Goal: Find specific fact: Find contact information

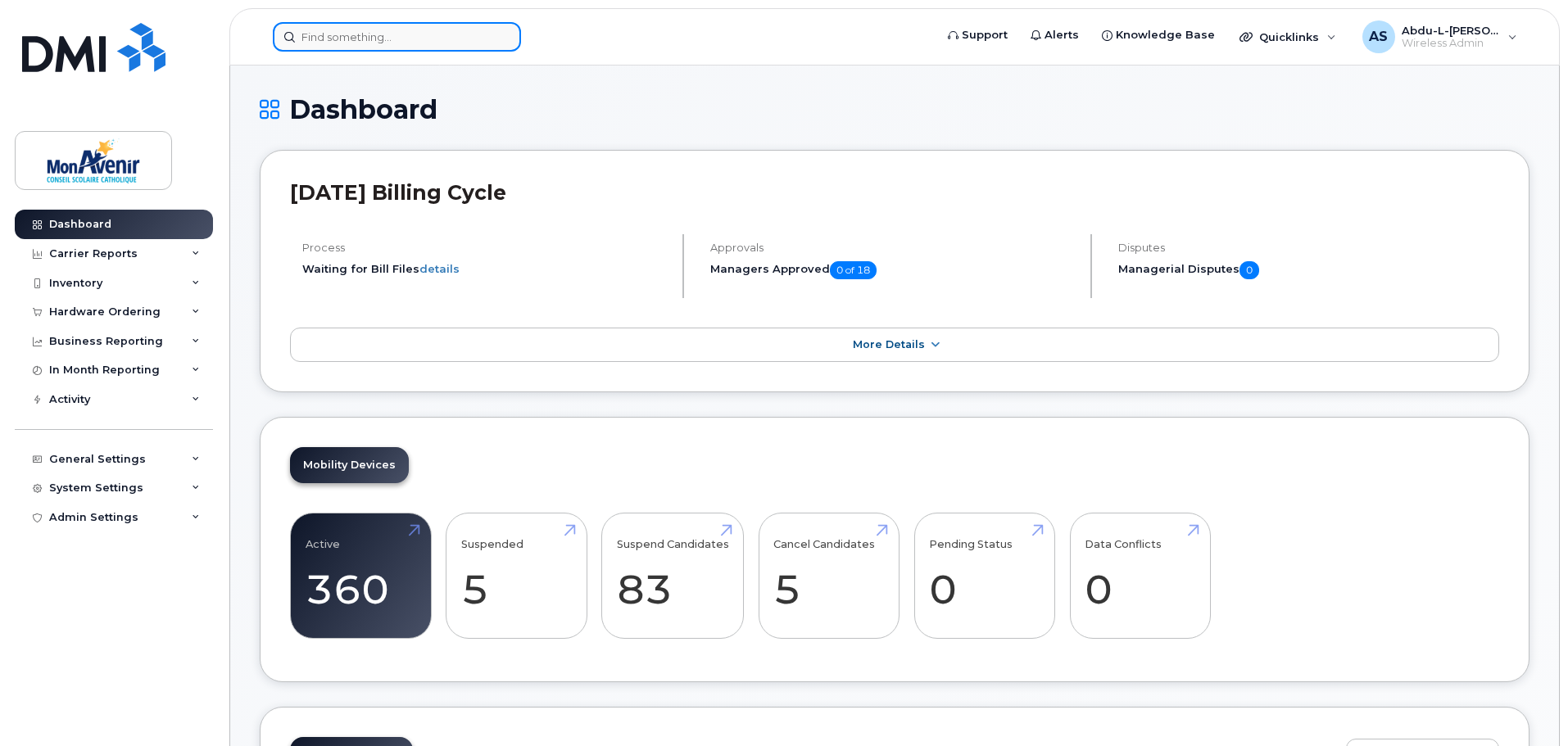
drag, startPoint x: 0, startPoint y: 0, endPoint x: 423, endPoint y: 38, distance: 424.7
click at [423, 38] on input at bounding box center [397, 36] width 248 height 30
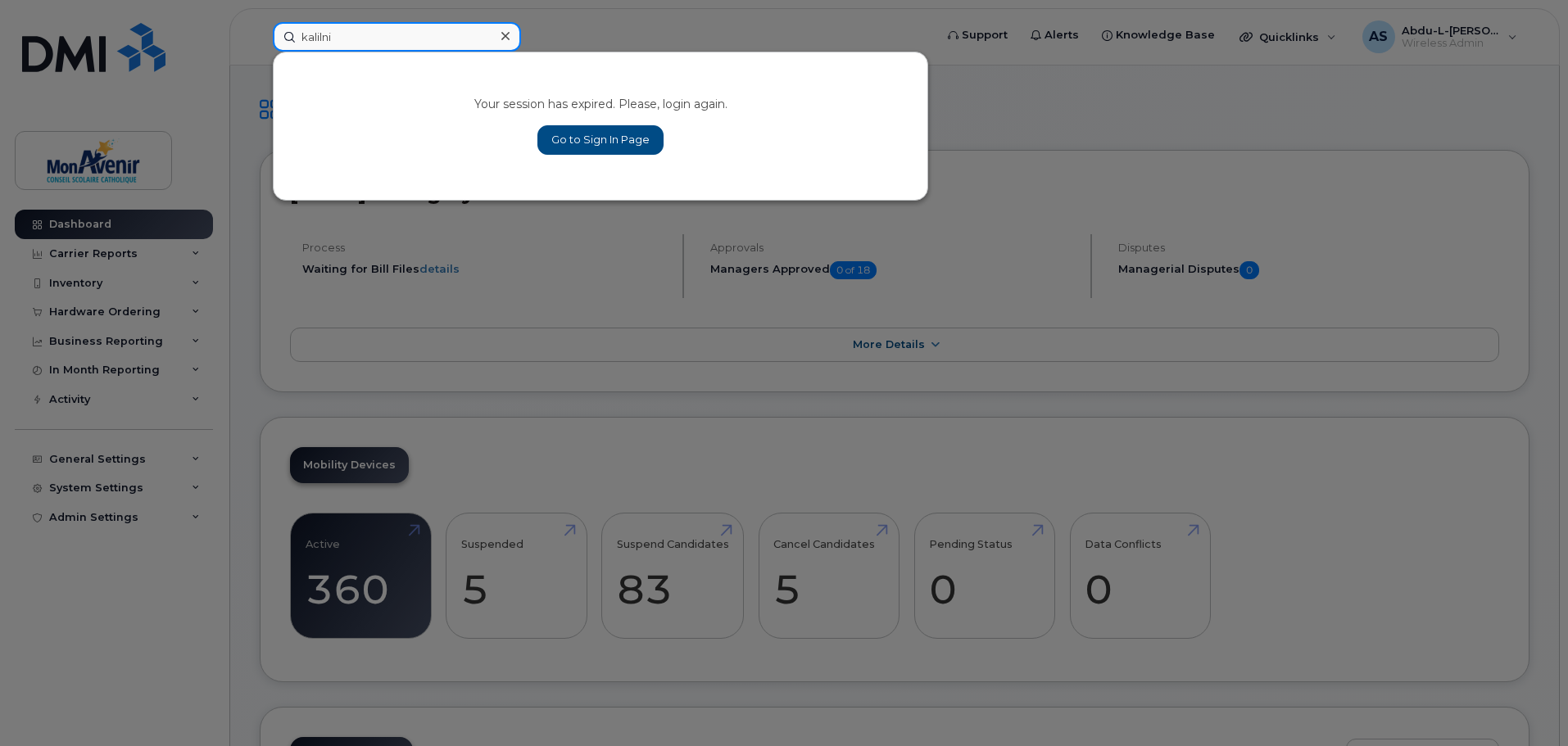
type input "kalilni"
click at [622, 142] on link "Go to Sign In Page" at bounding box center [600, 140] width 126 height 30
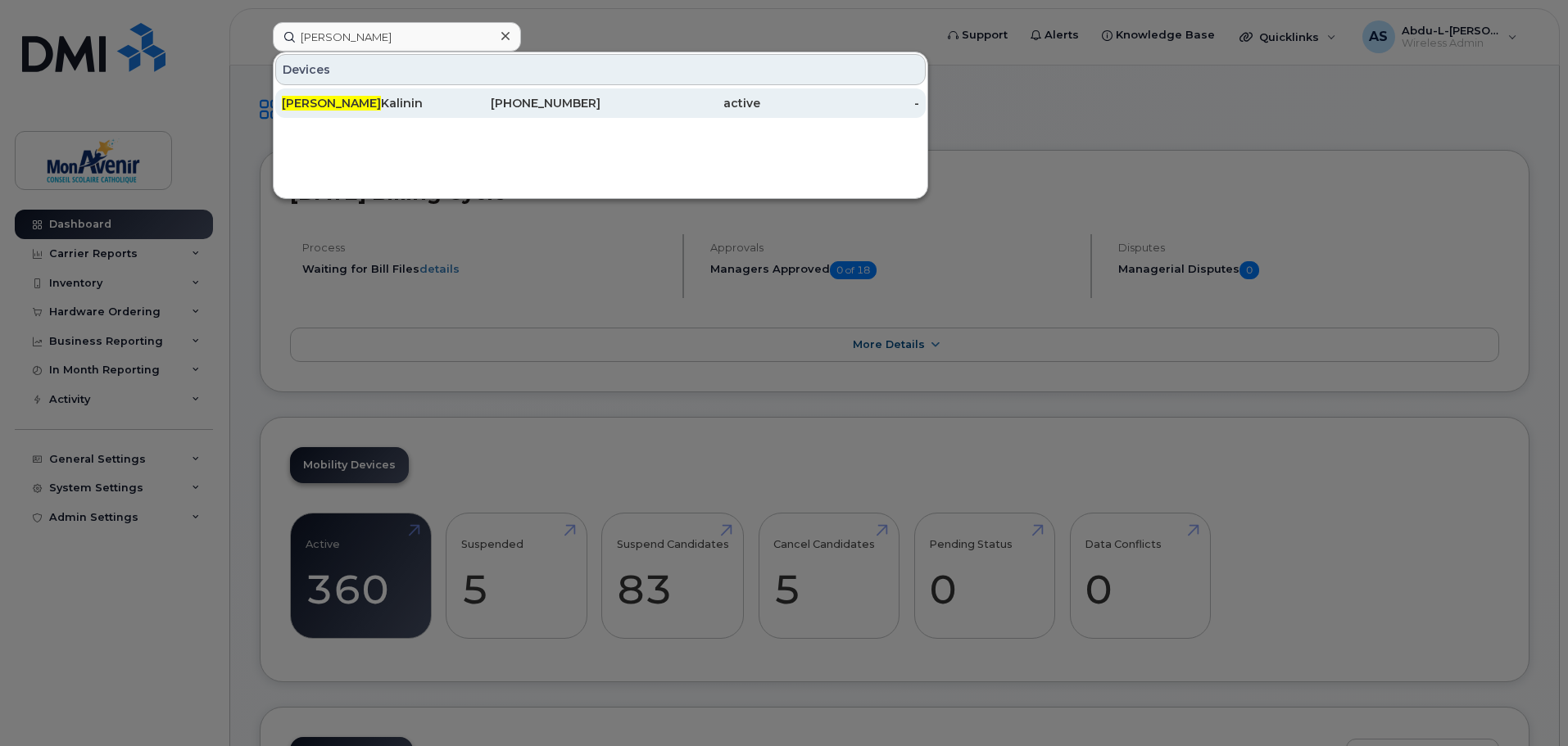
type input "[PERSON_NAME]"
click at [361, 94] on div "[PERSON_NAME]" at bounding box center [361, 103] width 160 height 30
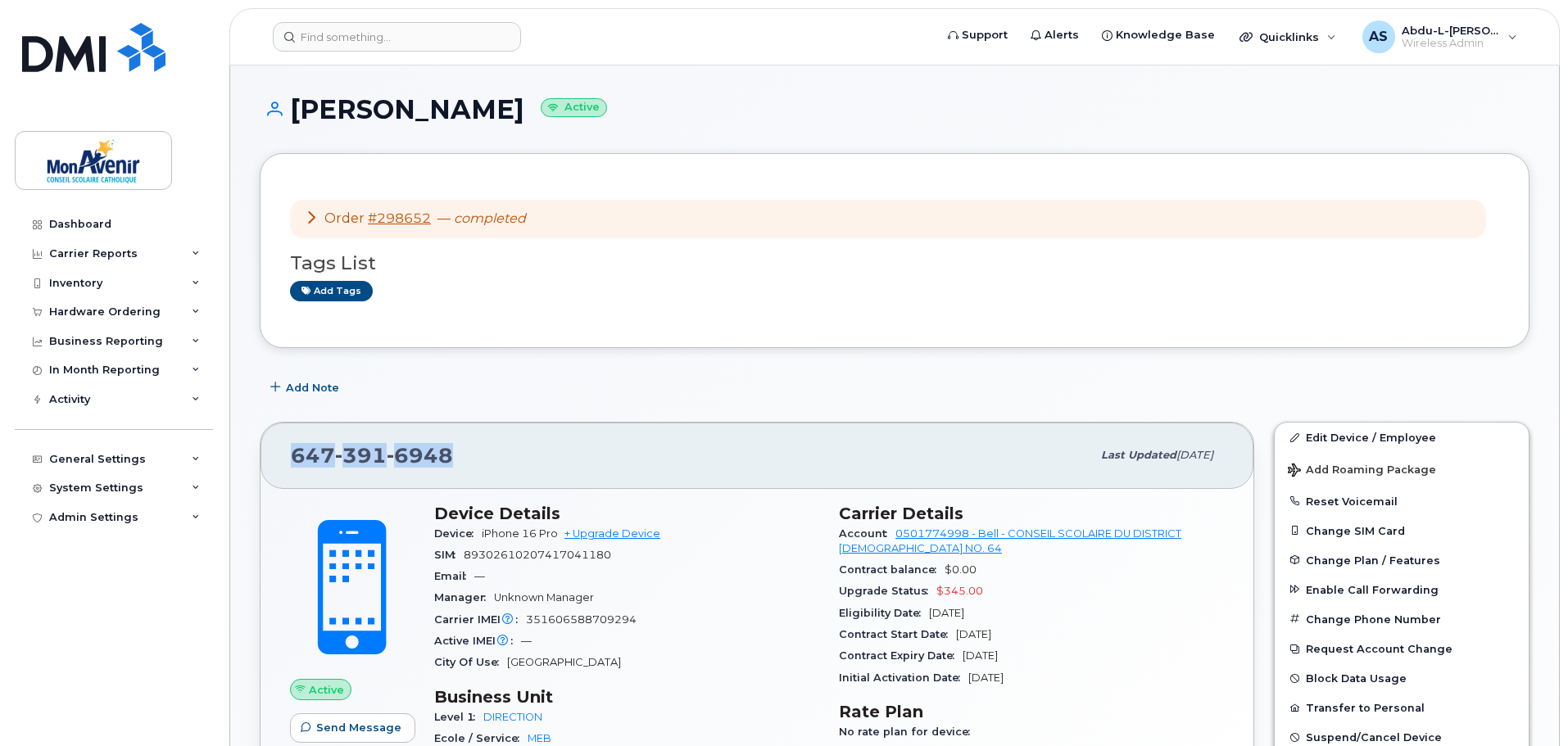
drag, startPoint x: 445, startPoint y: 443, endPoint x: 255, endPoint y: 464, distance: 191.2
click at [255, 464] on div "647 391 6948 Last updated Aug 26, 2025 Active Send Message Device Details Devic…" at bounding box center [757, 629] width 1014 height 435
copy span "647 391 6948"
click at [677, 312] on div "Order #298652 — completed Tags List Add tags" at bounding box center [895, 250] width 1209 height 135
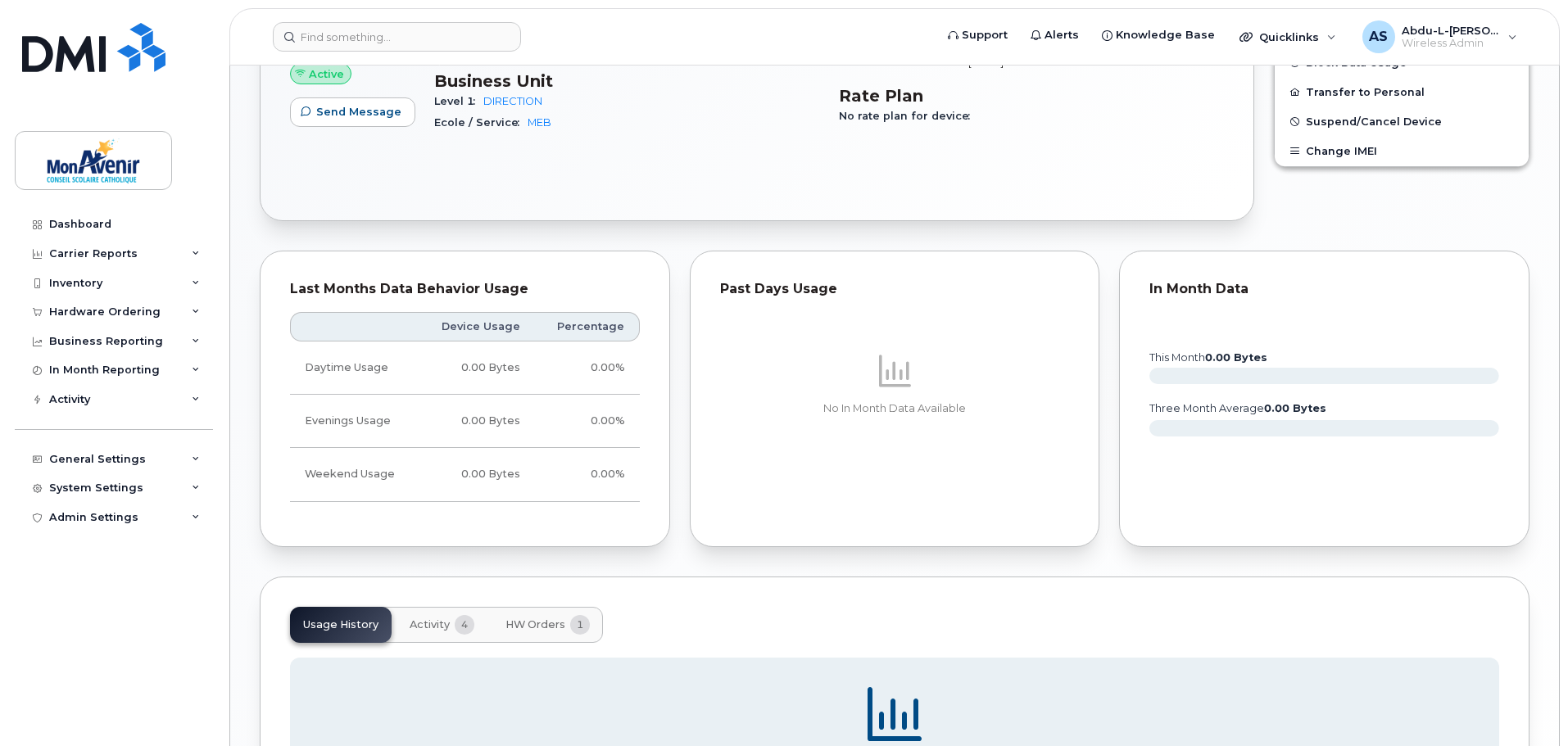
scroll to position [834, 0]
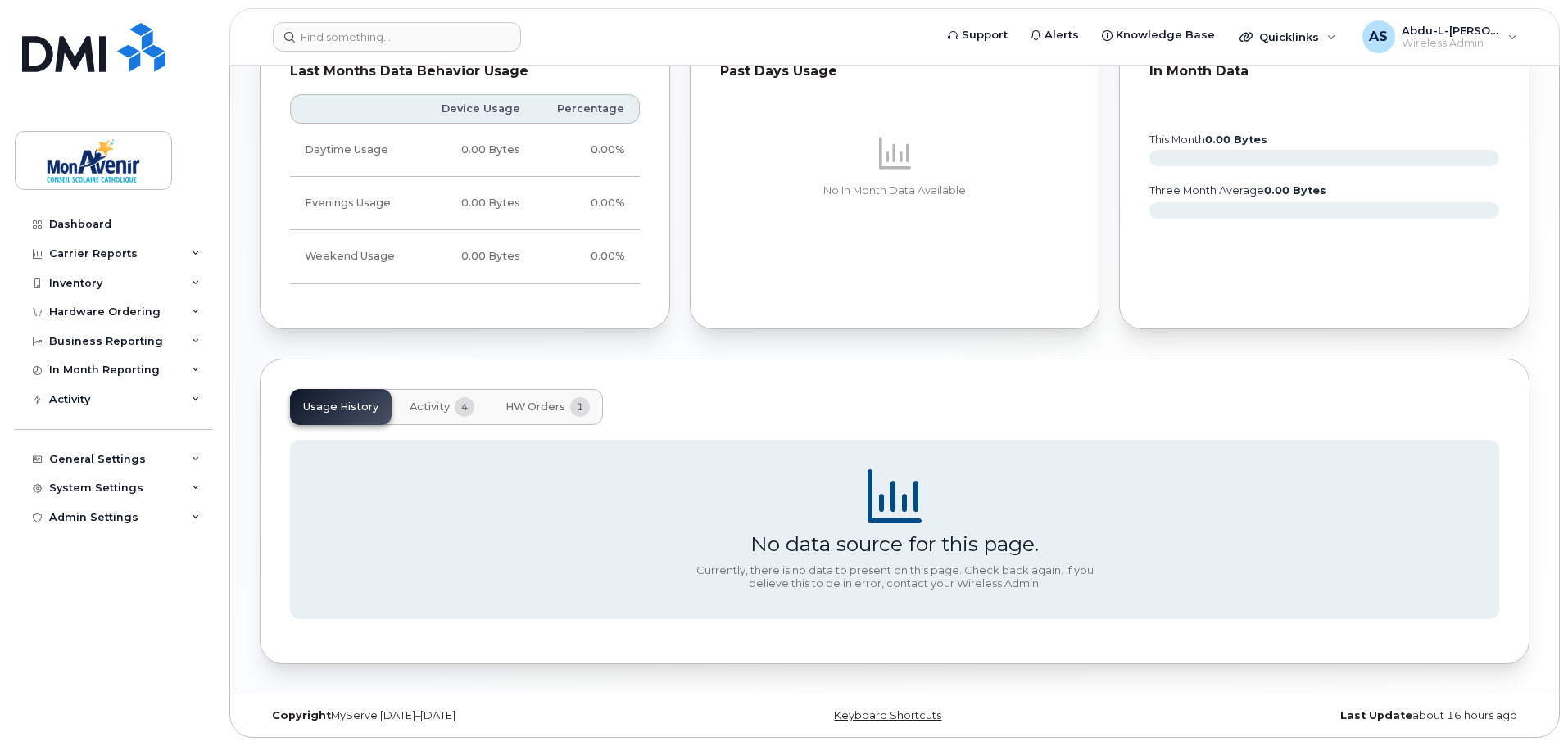
click at [424, 411] on span "Activity" at bounding box center [430, 406] width 40 height 13
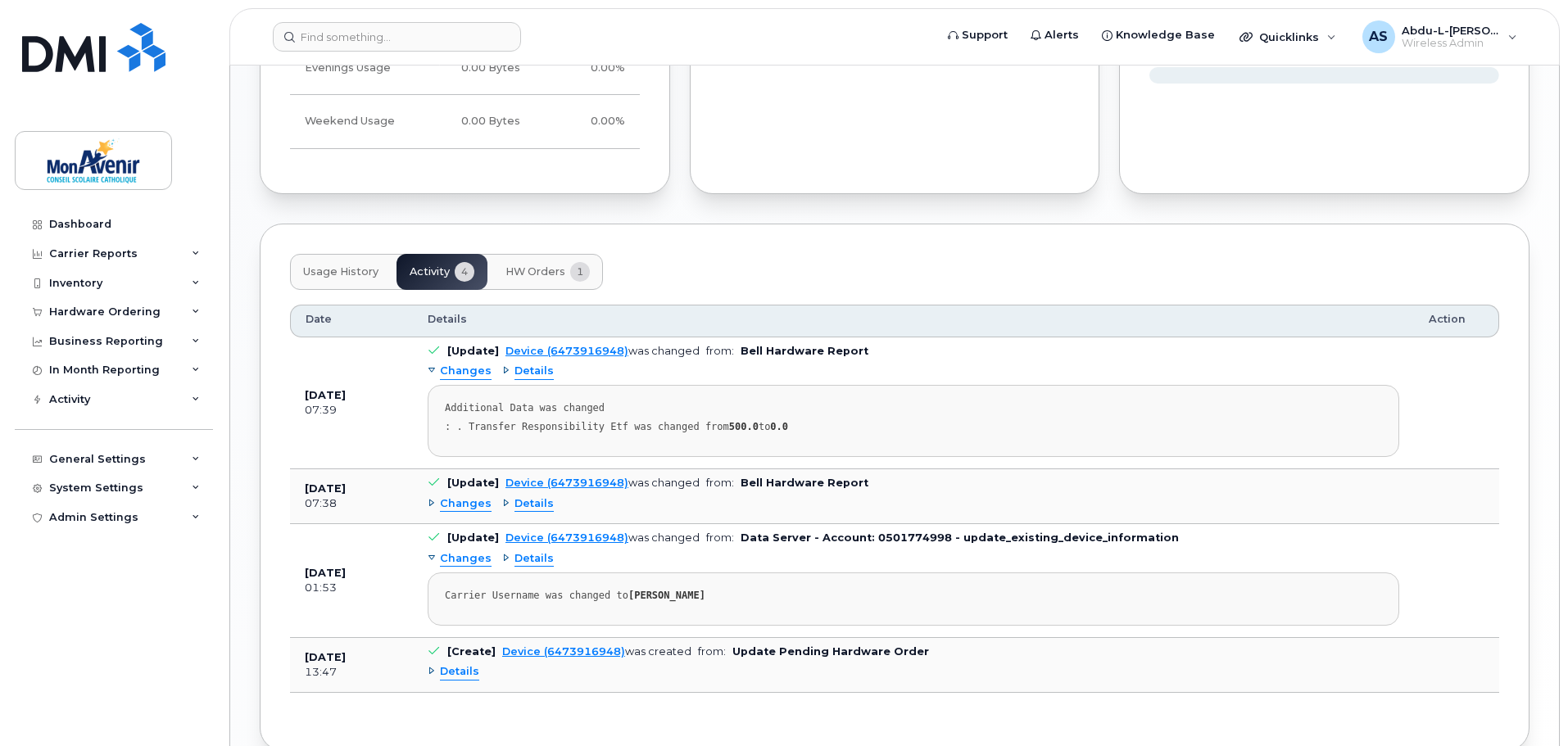
scroll to position [998, 0]
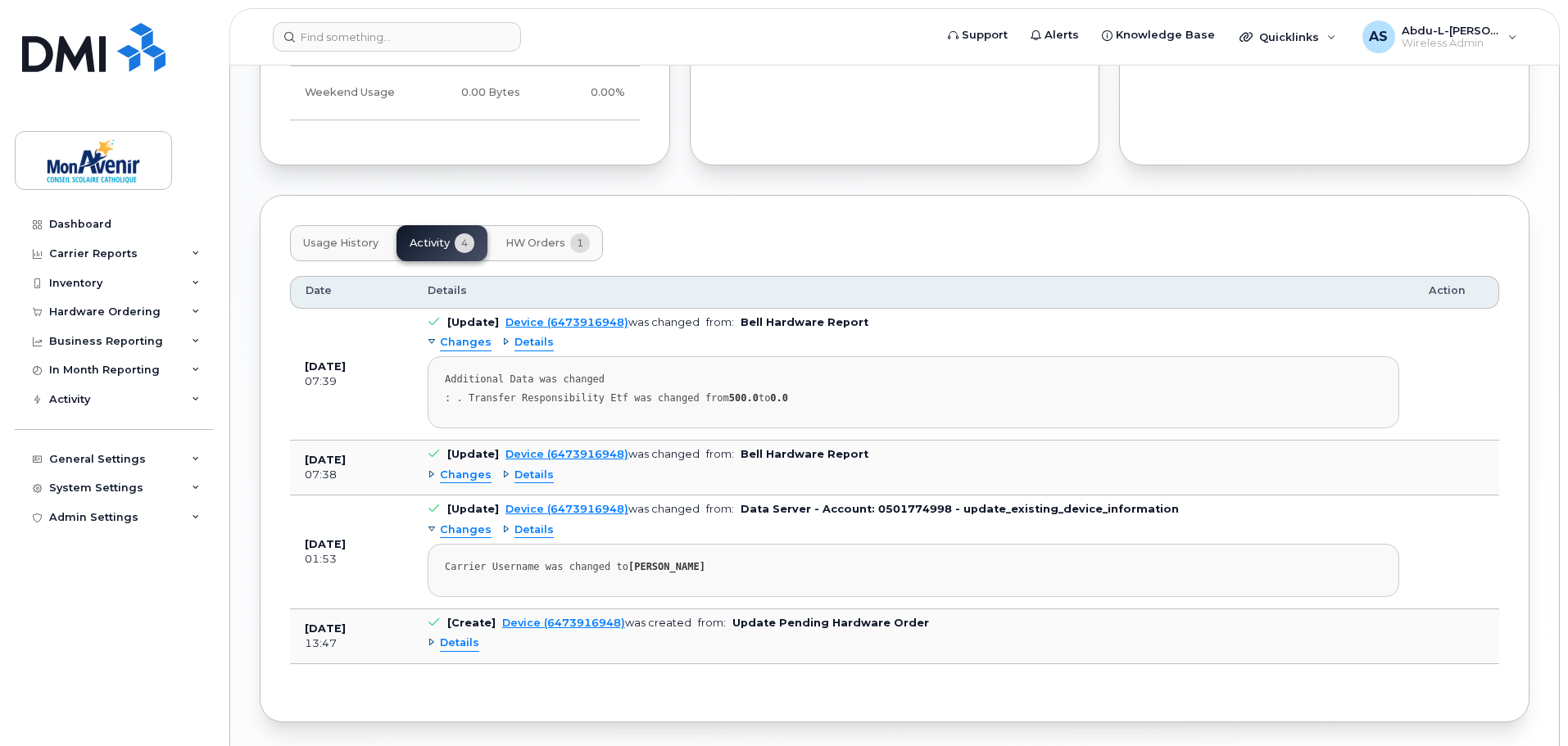
click at [453, 472] on span "Changes" at bounding box center [465, 475] width 51 height 16
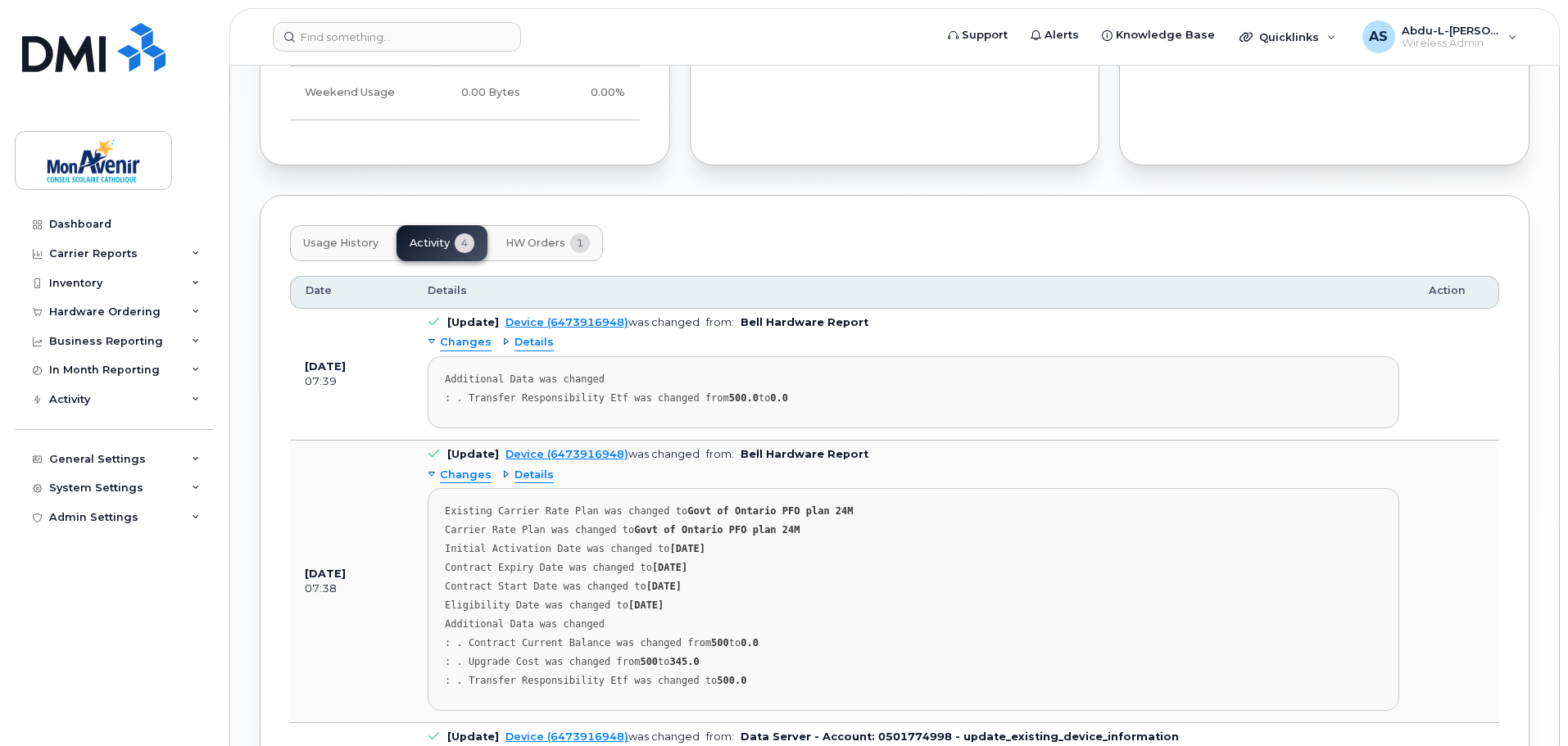
click at [472, 333] on div "Changes Details Additional Data was changed : . Transfer Responsibility Etf was…" at bounding box center [913, 379] width 971 height 98
click at [476, 342] on span "Changes" at bounding box center [465, 343] width 51 height 16
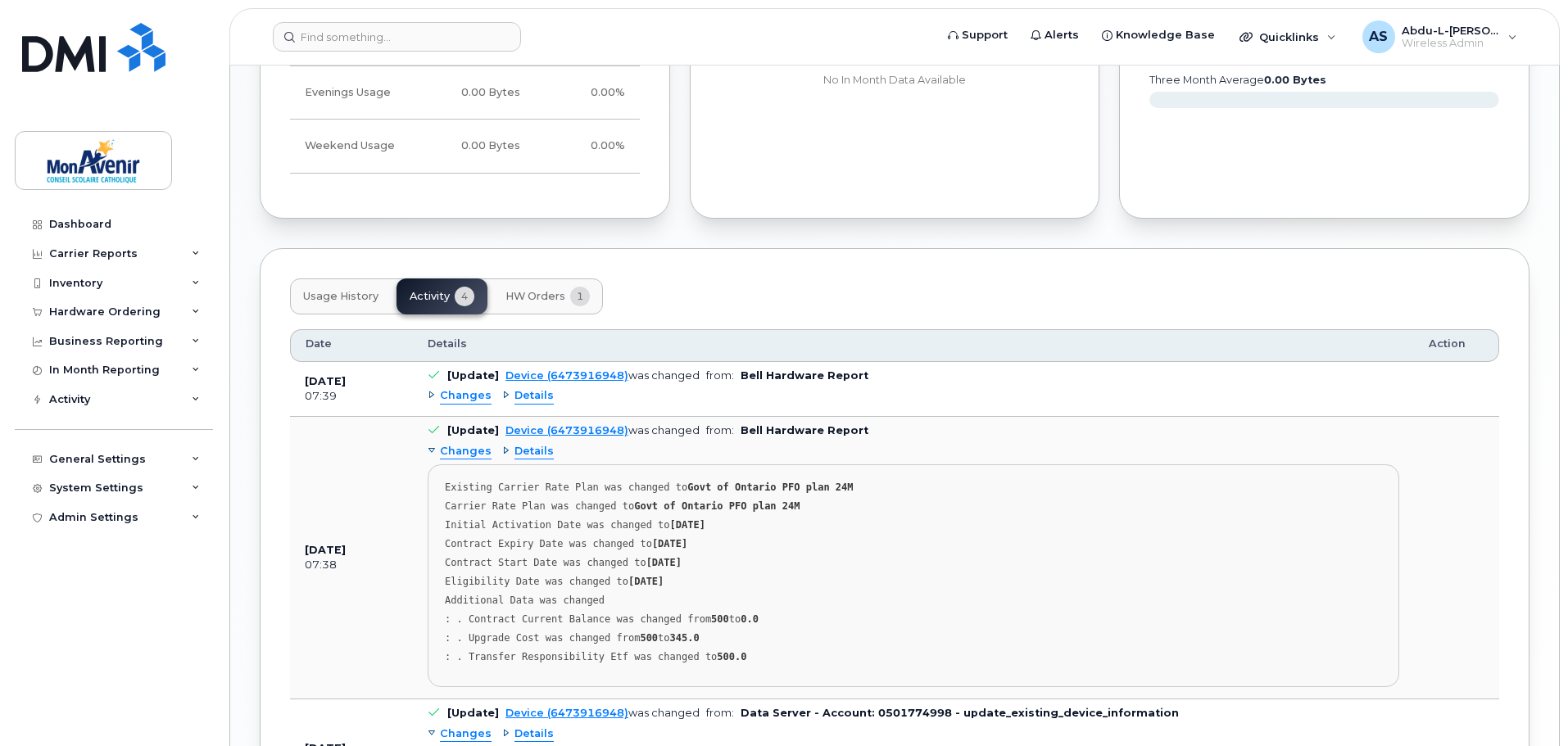
scroll to position [915, 0]
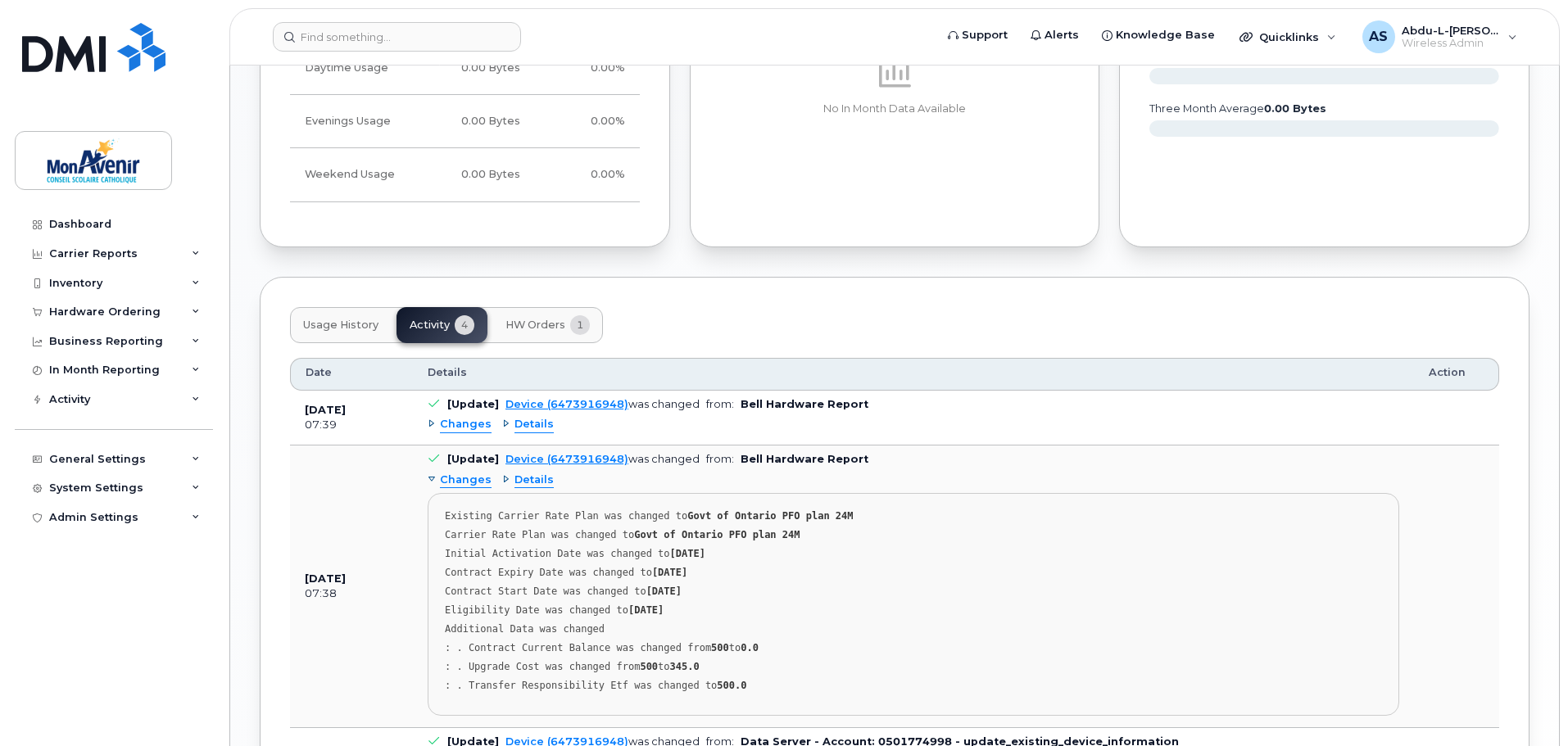
drag, startPoint x: 474, startPoint y: 419, endPoint x: 479, endPoint y: 435, distance: 16.8
click at [474, 419] on span "Changes" at bounding box center [465, 425] width 51 height 16
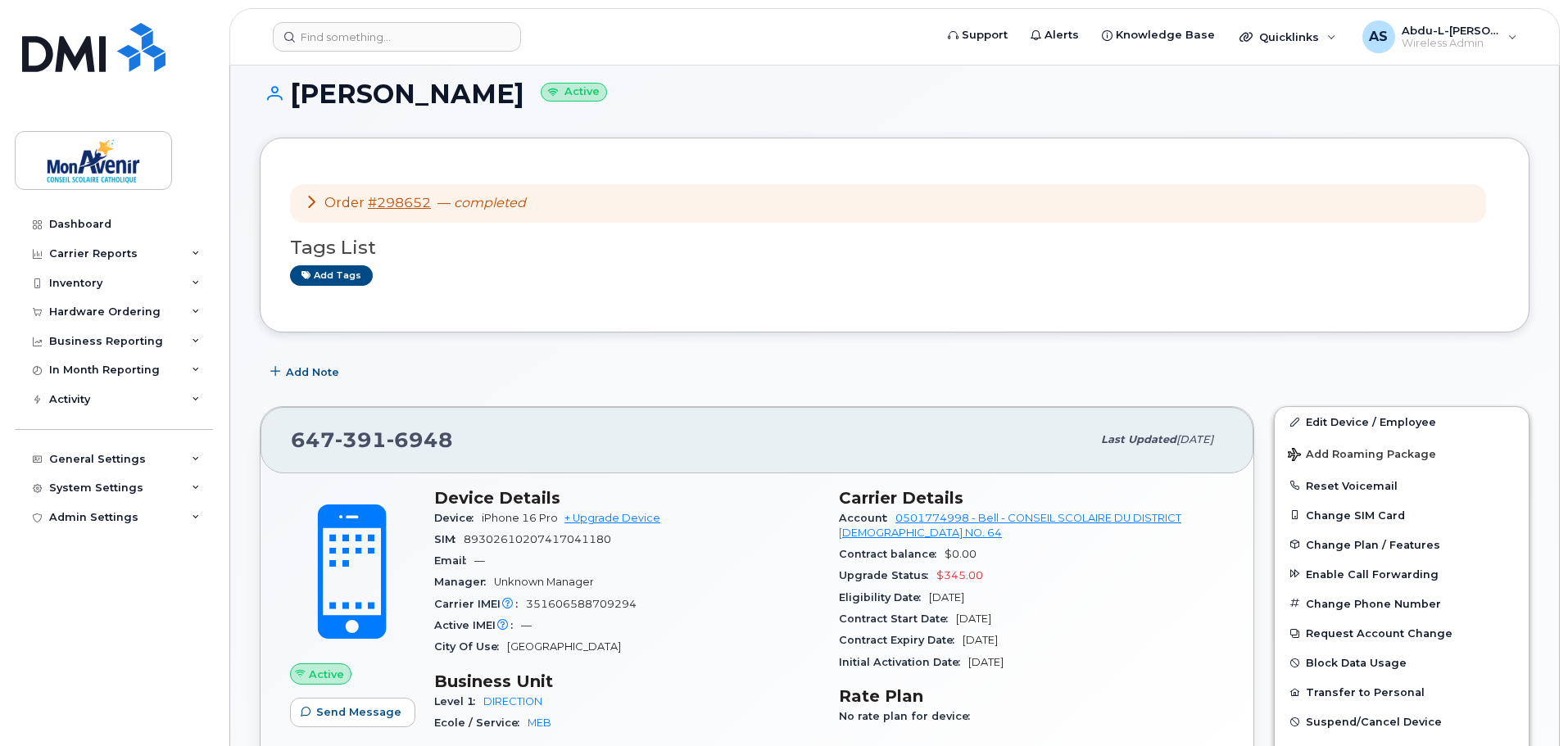
scroll to position [0, 0]
